Goal: Navigation & Orientation: Understand site structure

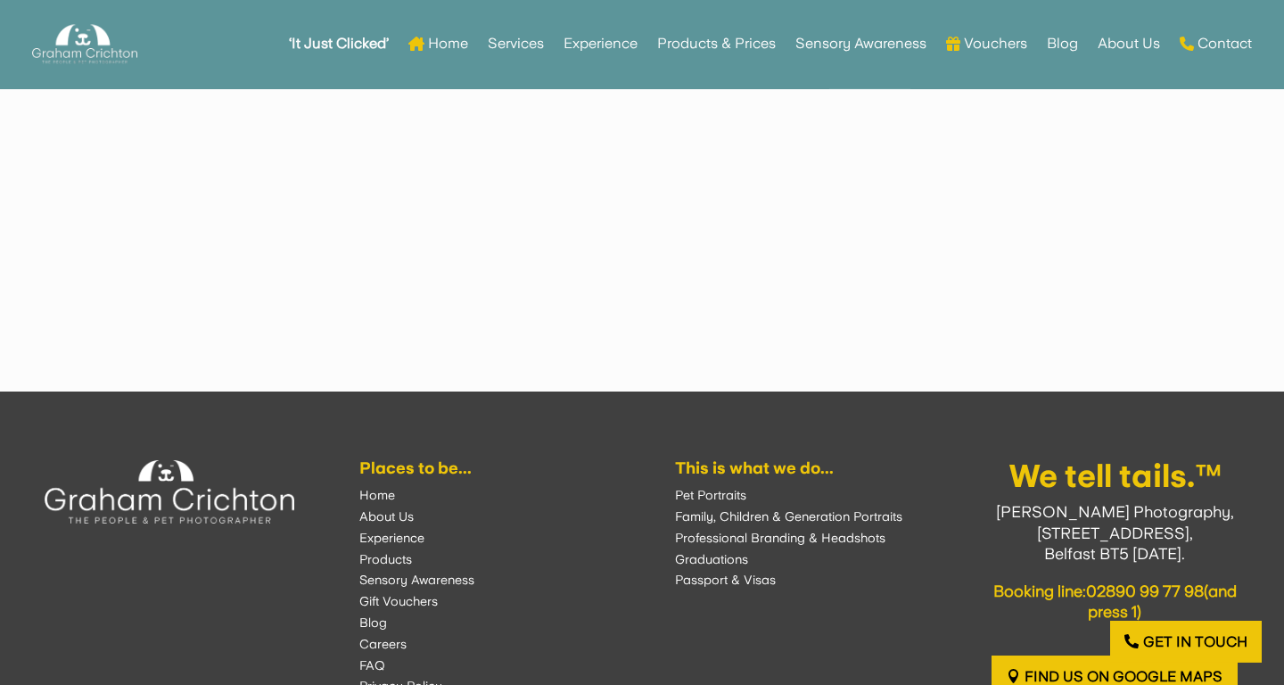
scroll to position [4882, 0]
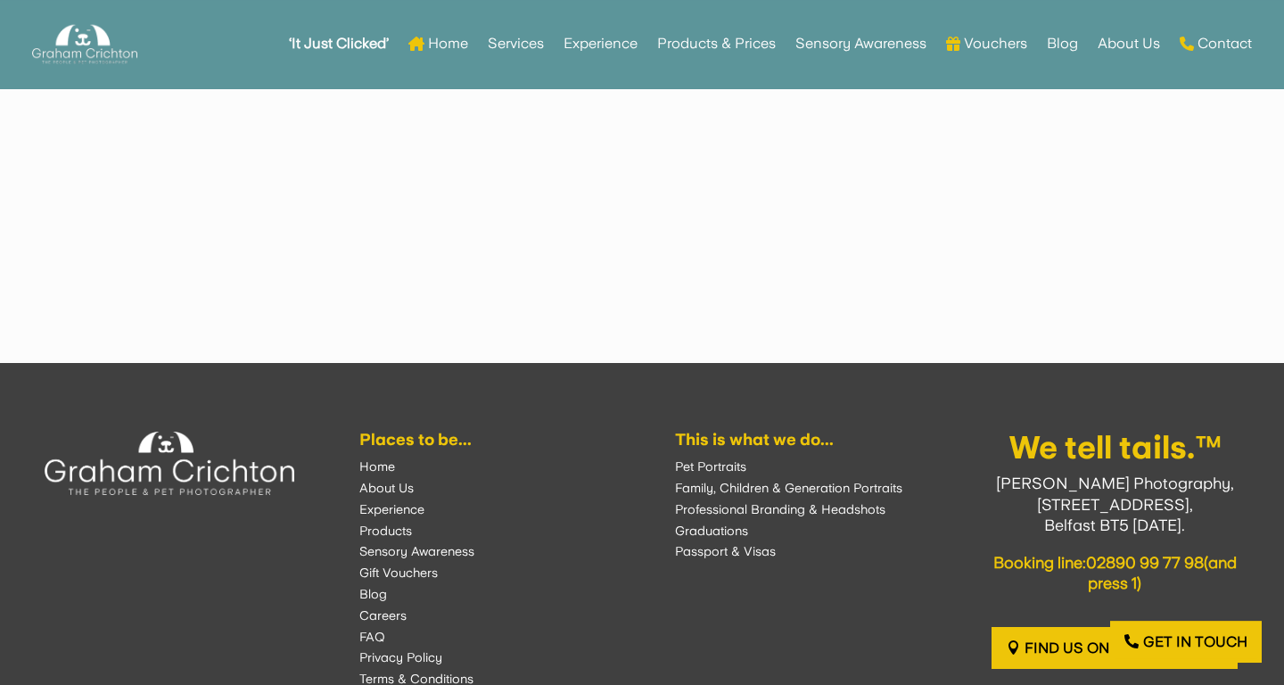
click at [371, 587] on font "Blog" at bounding box center [373, 594] width 28 height 14
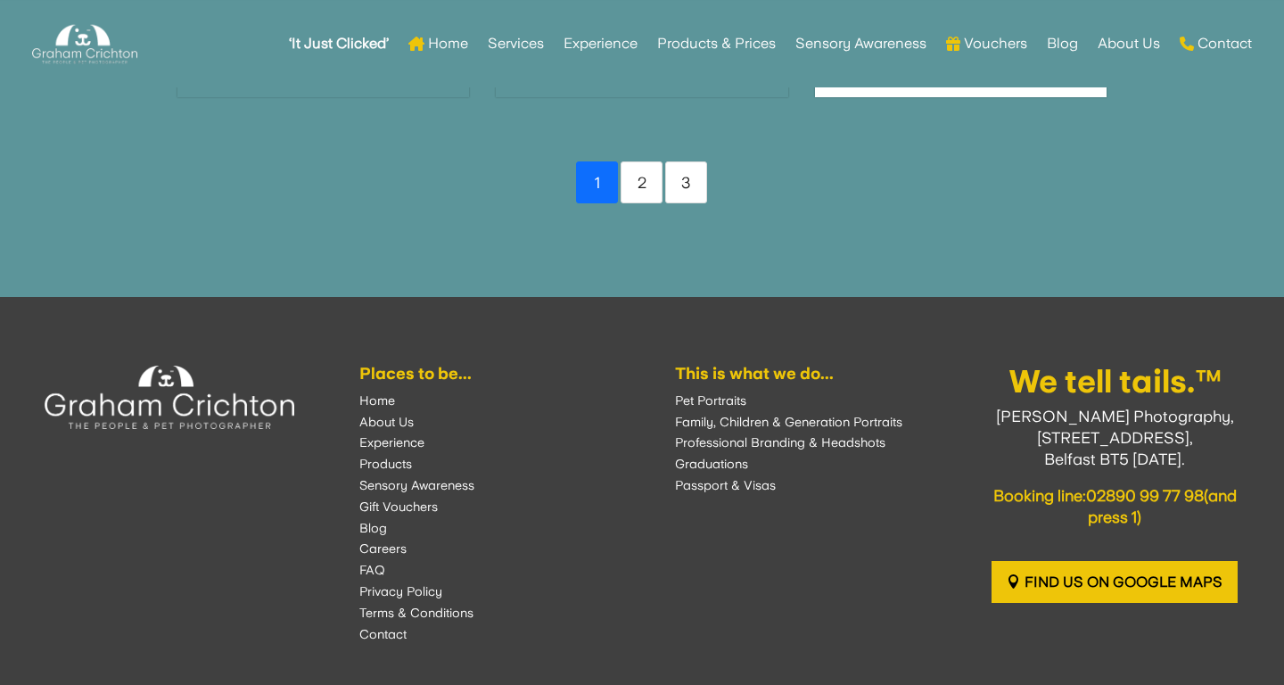
scroll to position [2478, 0]
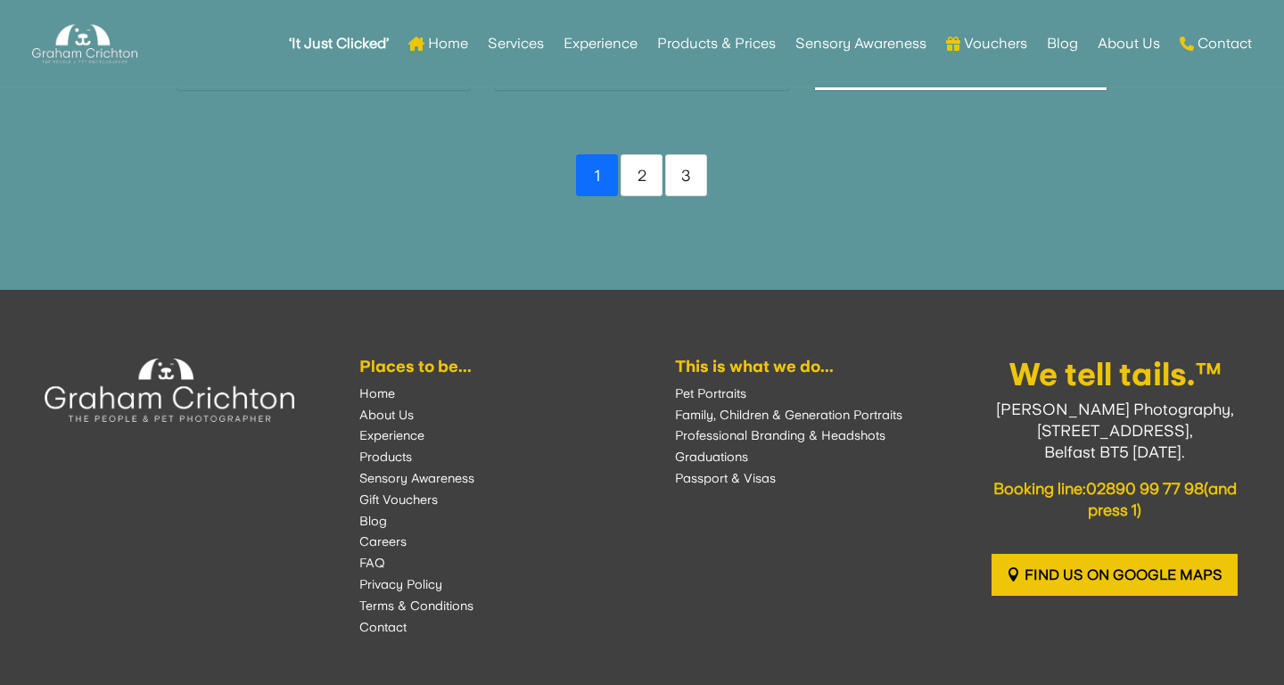
click at [388, 407] on font "About Us" at bounding box center [386, 414] width 54 height 14
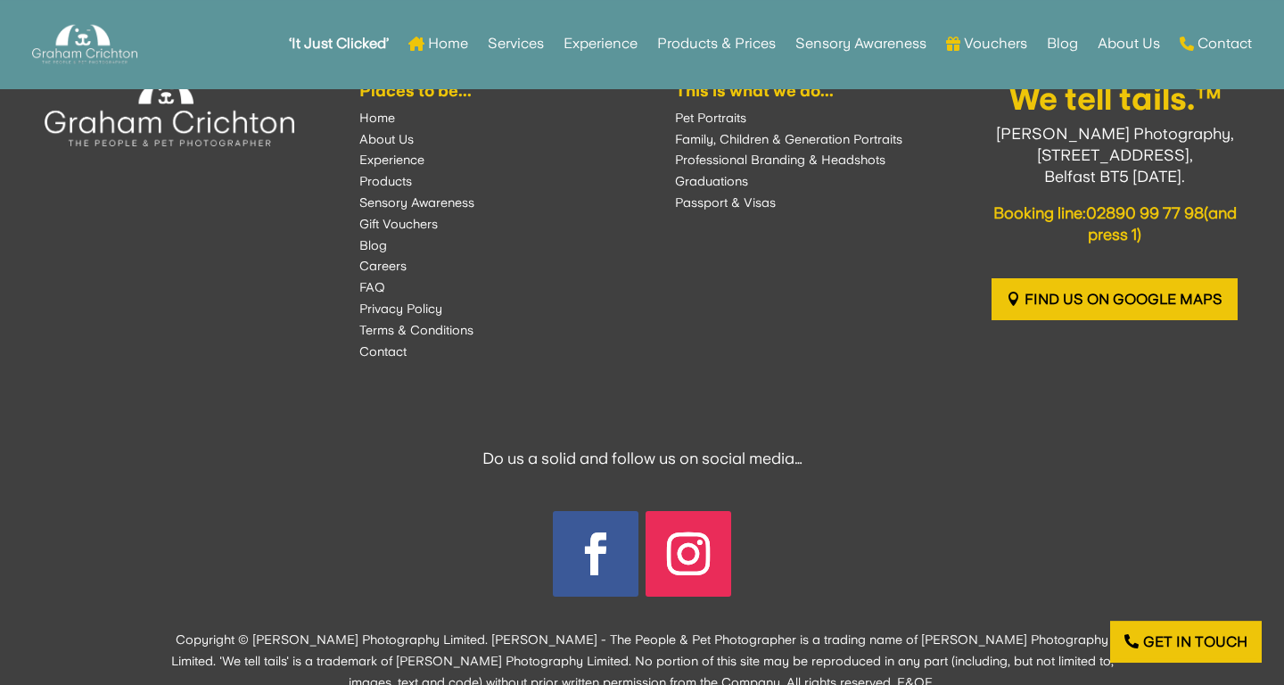
scroll to position [3099, 0]
click at [593, 530] on link "Follow" at bounding box center [596, 554] width 86 height 86
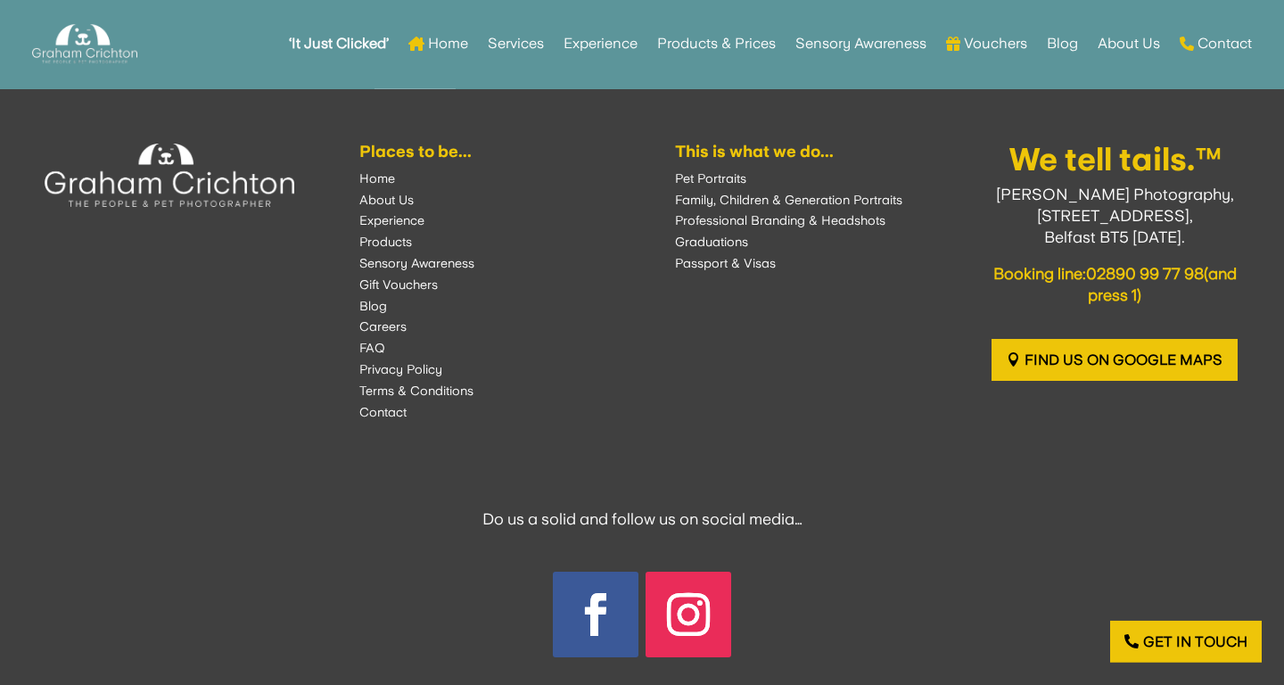
scroll to position [3028, 0]
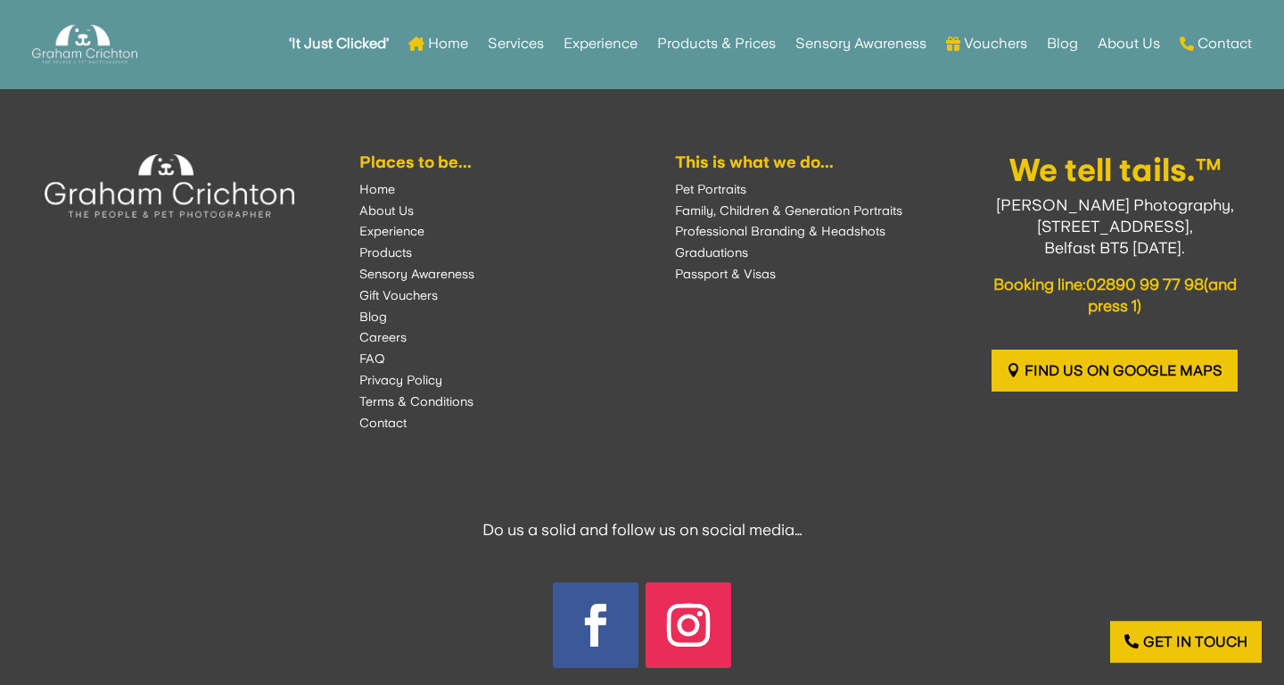
click at [389, 203] on font "About Us" at bounding box center [386, 210] width 54 height 14
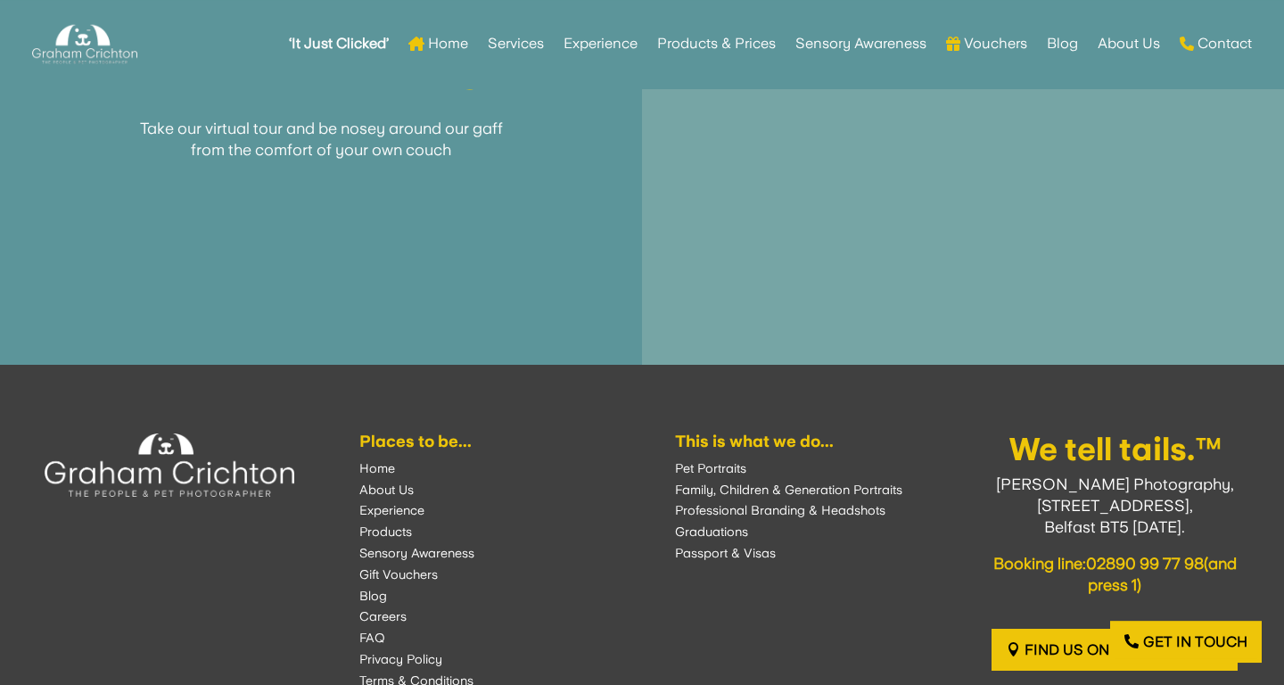
scroll to position [2755, 0]
